Goal: Navigation & Orientation: Understand site structure

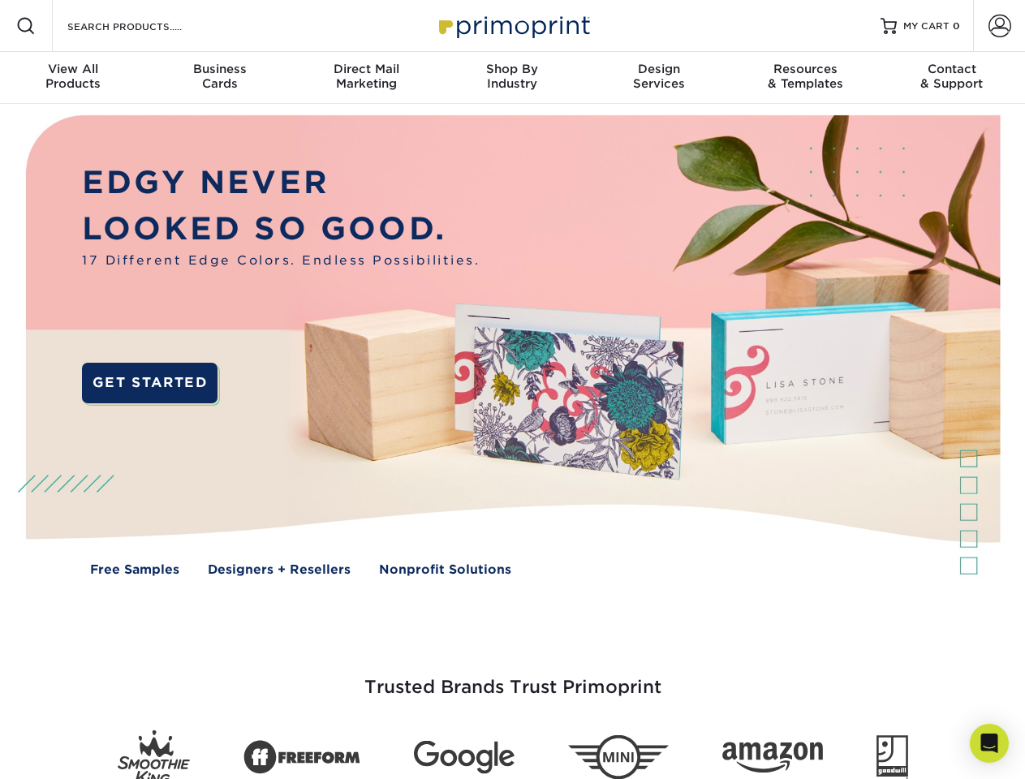
click at [512, 389] on img at bounding box center [512, 357] width 1014 height 507
click at [26, 26] on span at bounding box center [25, 25] width 19 height 19
click at [999, 26] on span at bounding box center [999, 26] width 23 height 23
click at [73, 78] on div "View All Products" at bounding box center [73, 76] width 146 height 29
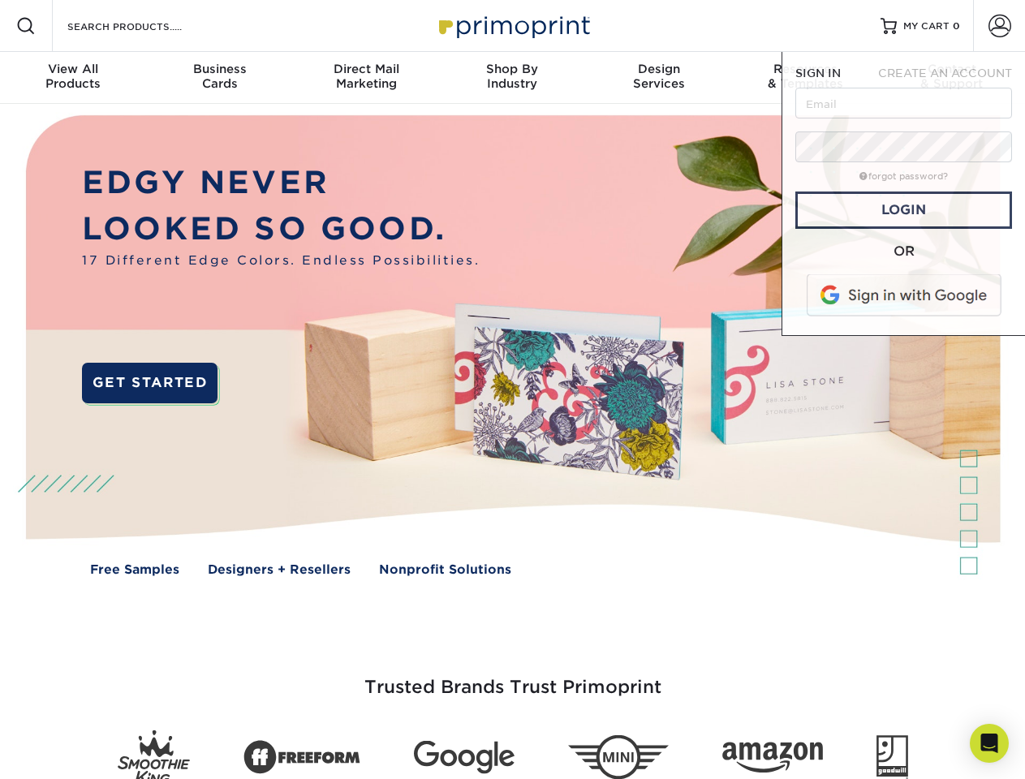
click at [219, 78] on div "Business Cards" at bounding box center [219, 76] width 146 height 29
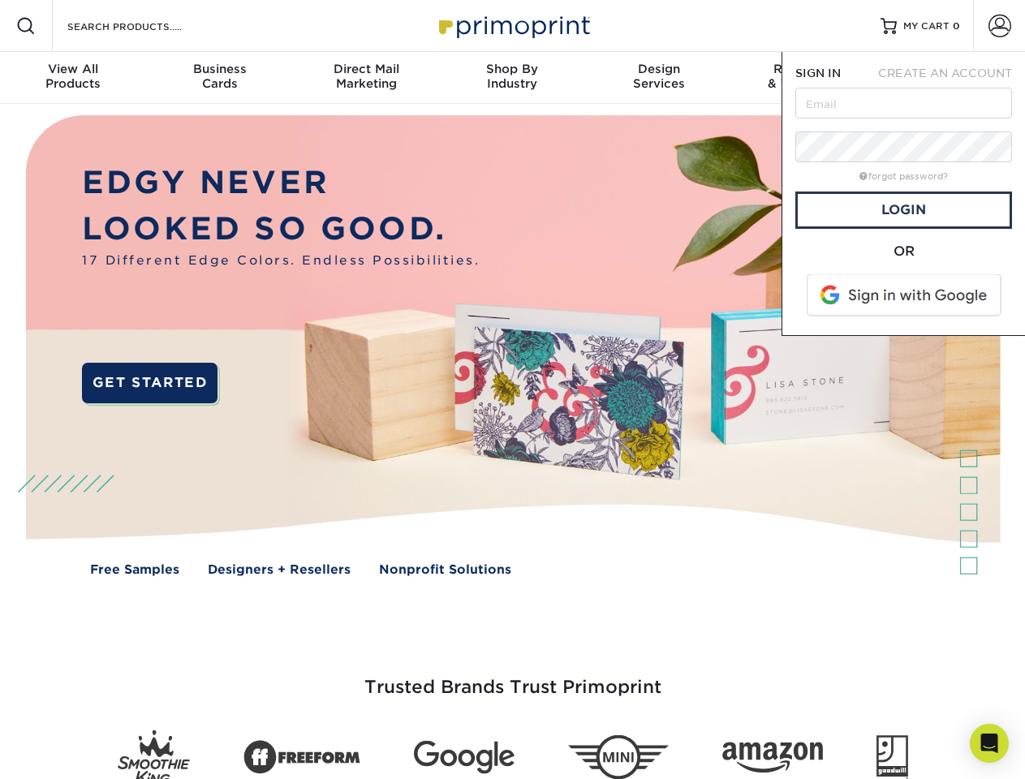
click at [366, 78] on div "Direct Mail Marketing" at bounding box center [366, 76] width 146 height 29
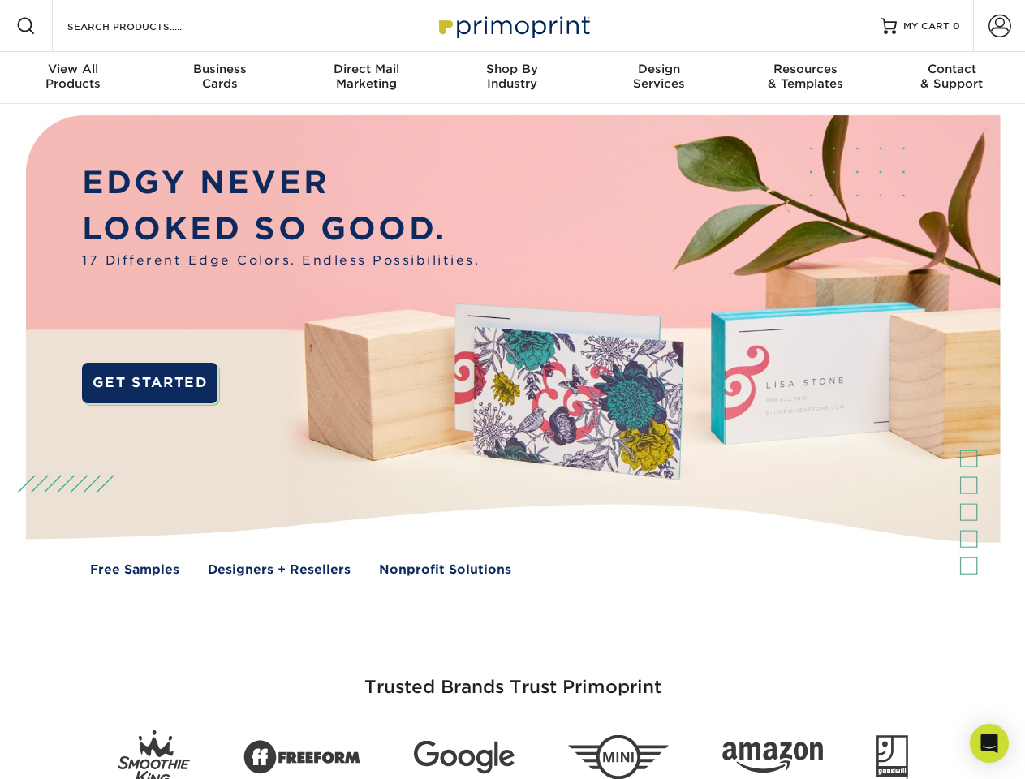
click at [512, 78] on div "Shop By Industry" at bounding box center [512, 76] width 146 height 29
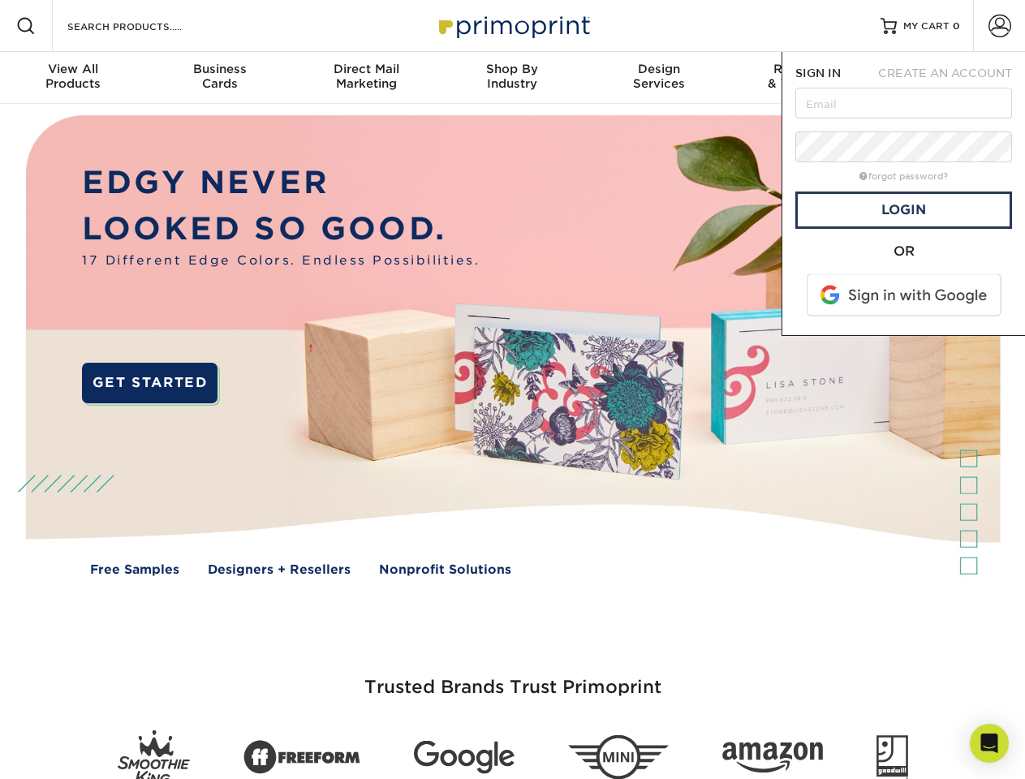
click at [659, 78] on div "Design Services" at bounding box center [659, 76] width 146 height 29
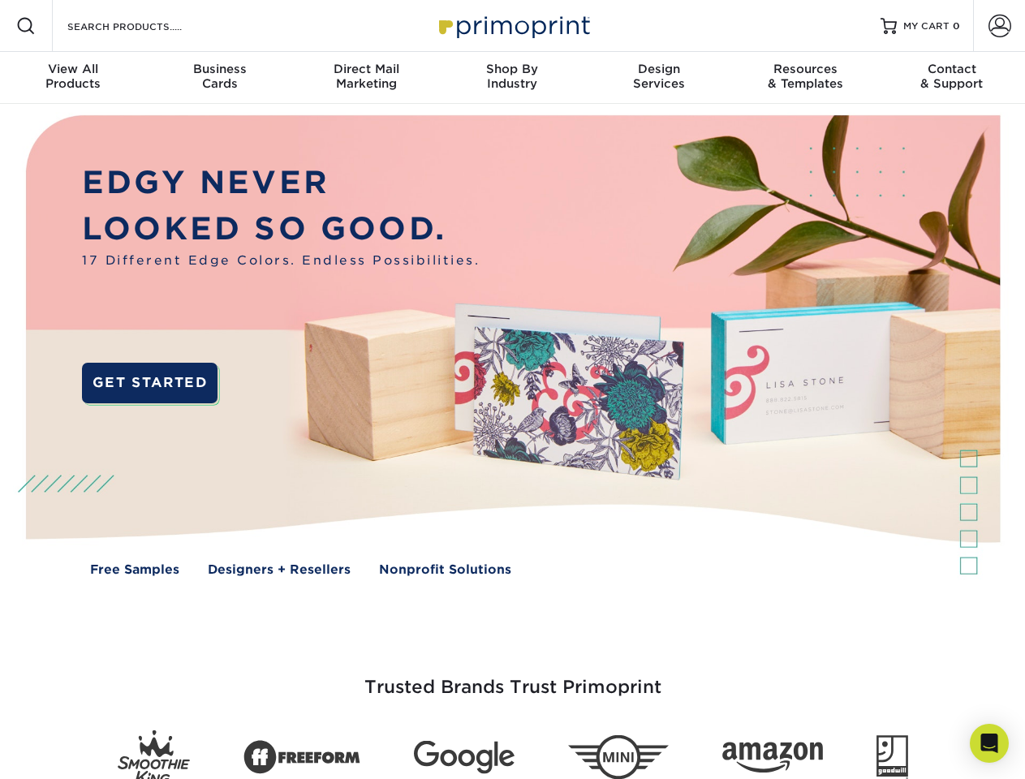
click at [805, 78] on span "SIGN IN" at bounding box center [817, 73] width 45 height 13
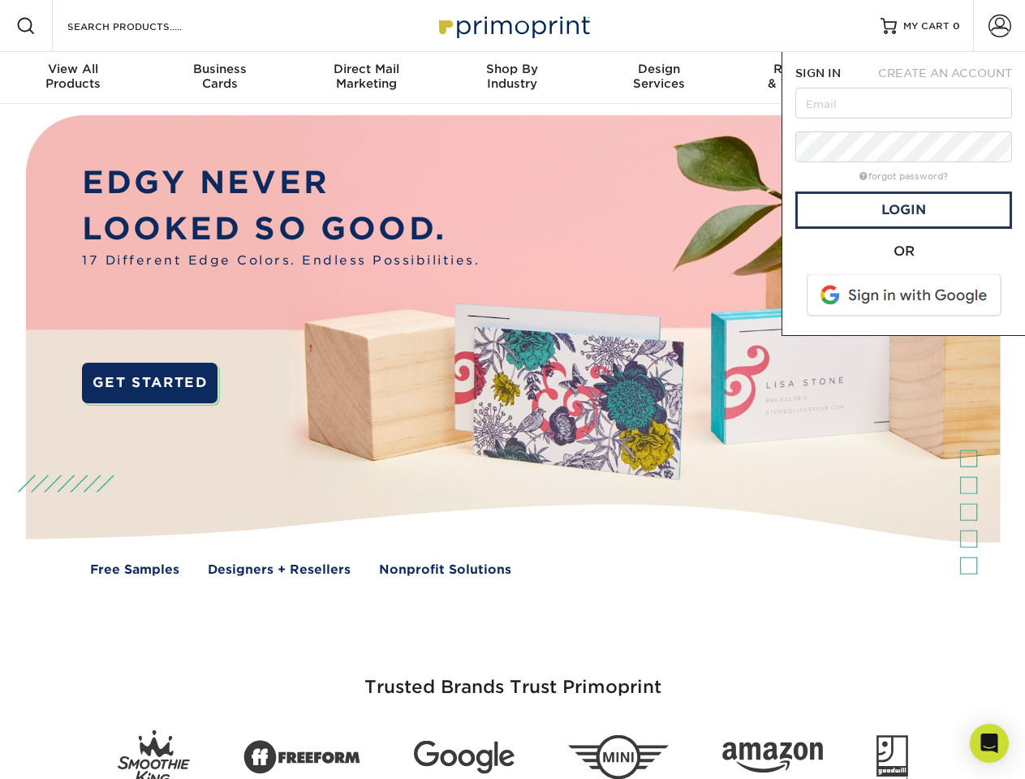
click at [952, 78] on div "Contact & Support" at bounding box center [952, 76] width 146 height 29
